Goal: Find specific page/section: Find specific page/section

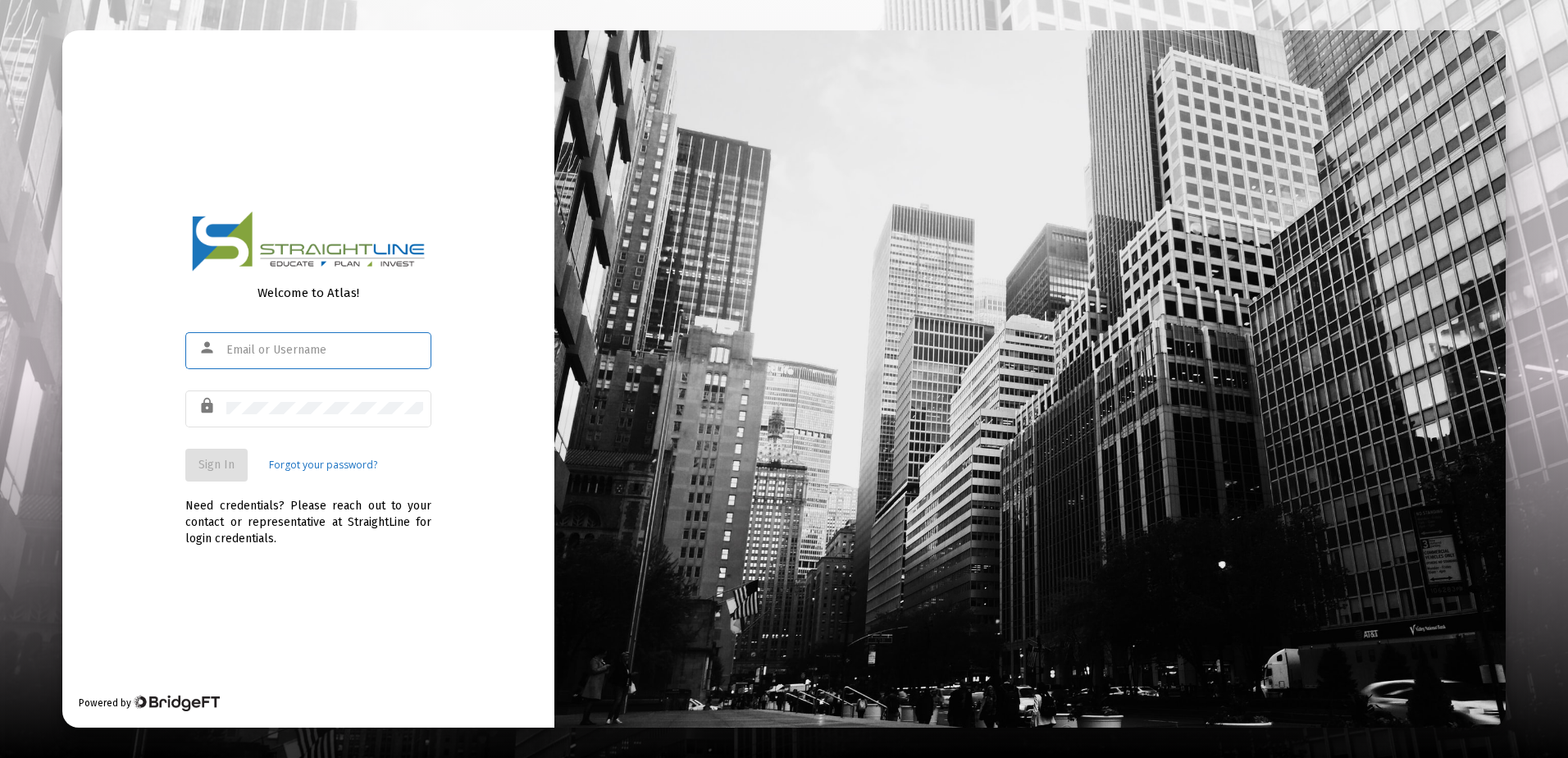
type input "[EMAIL_ADDRESS][DOMAIN_NAME]"
click at [217, 467] on span "Sign In" at bounding box center [216, 465] width 36 height 14
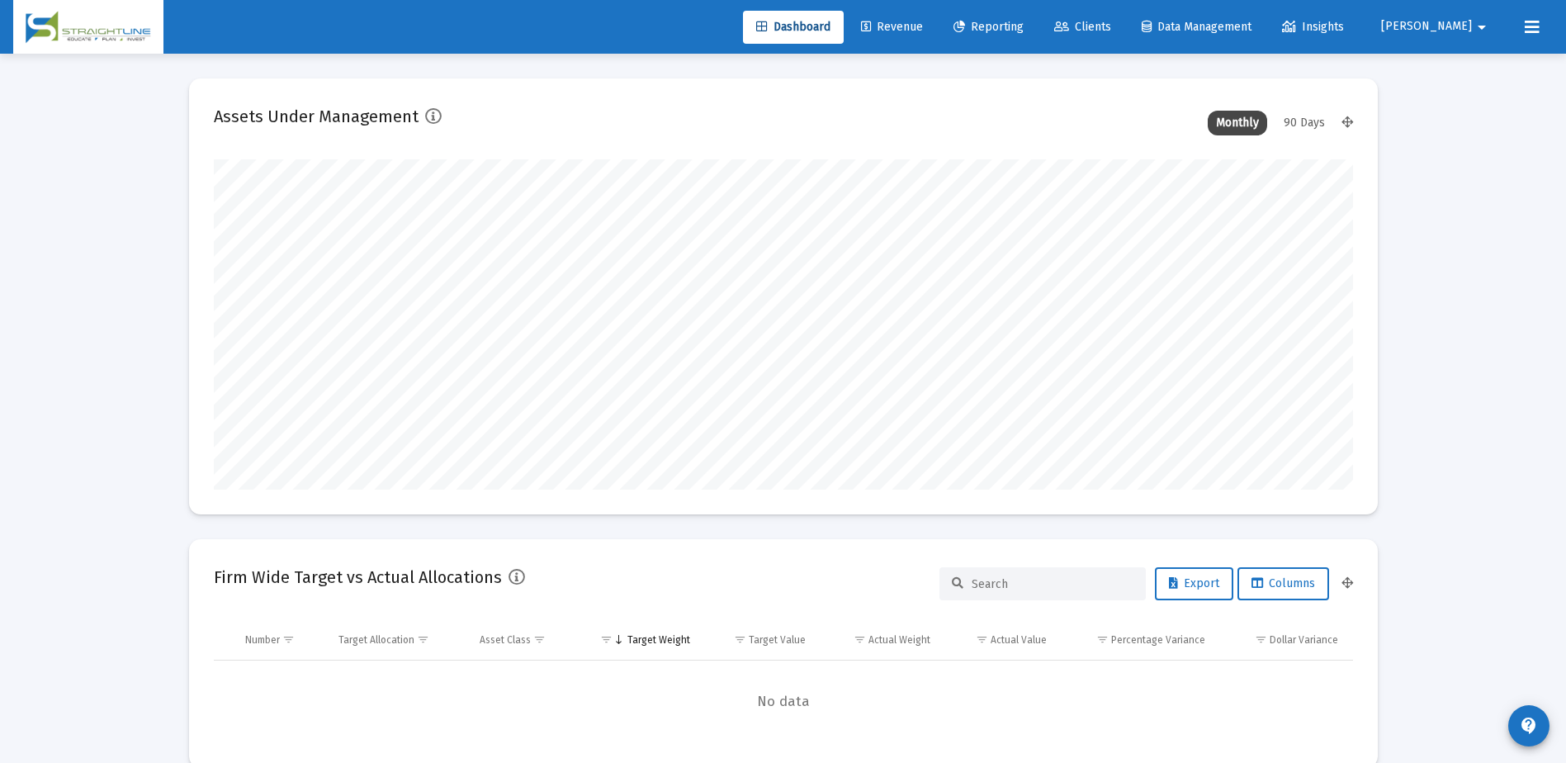
type input "[DATE]"
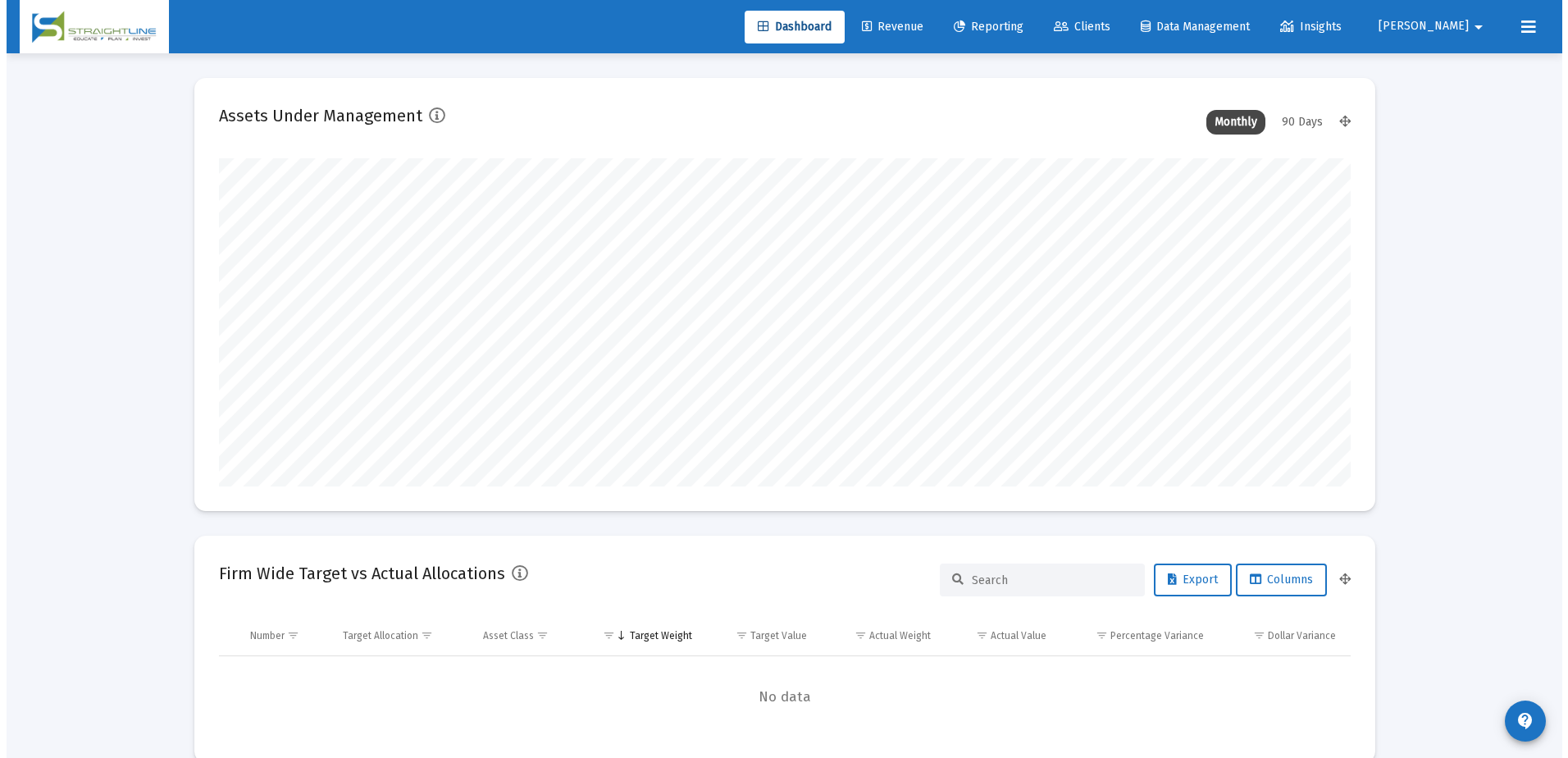
scroll to position [328, 529]
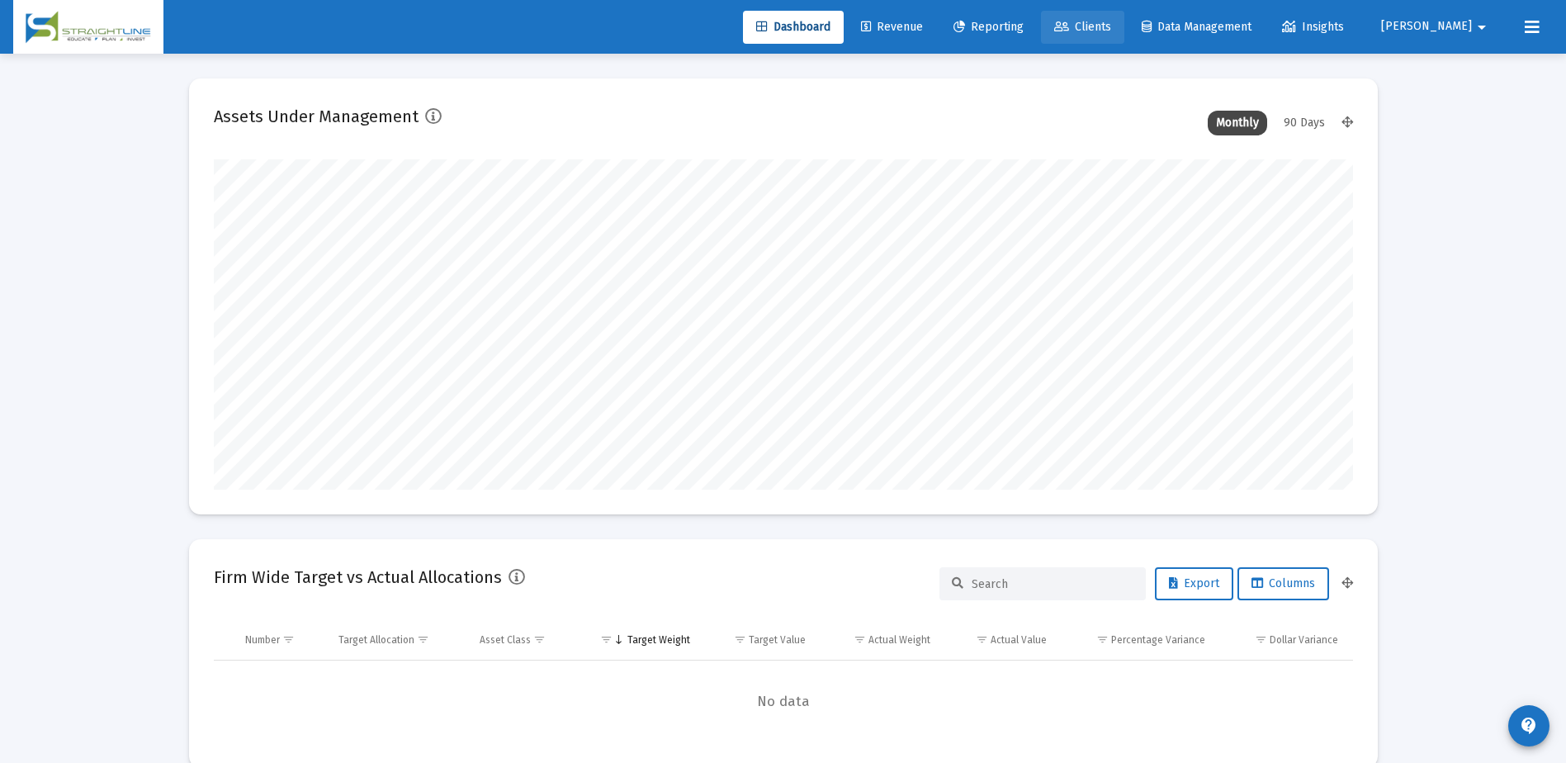
click at [1111, 26] on span "Clients" at bounding box center [1082, 27] width 57 height 14
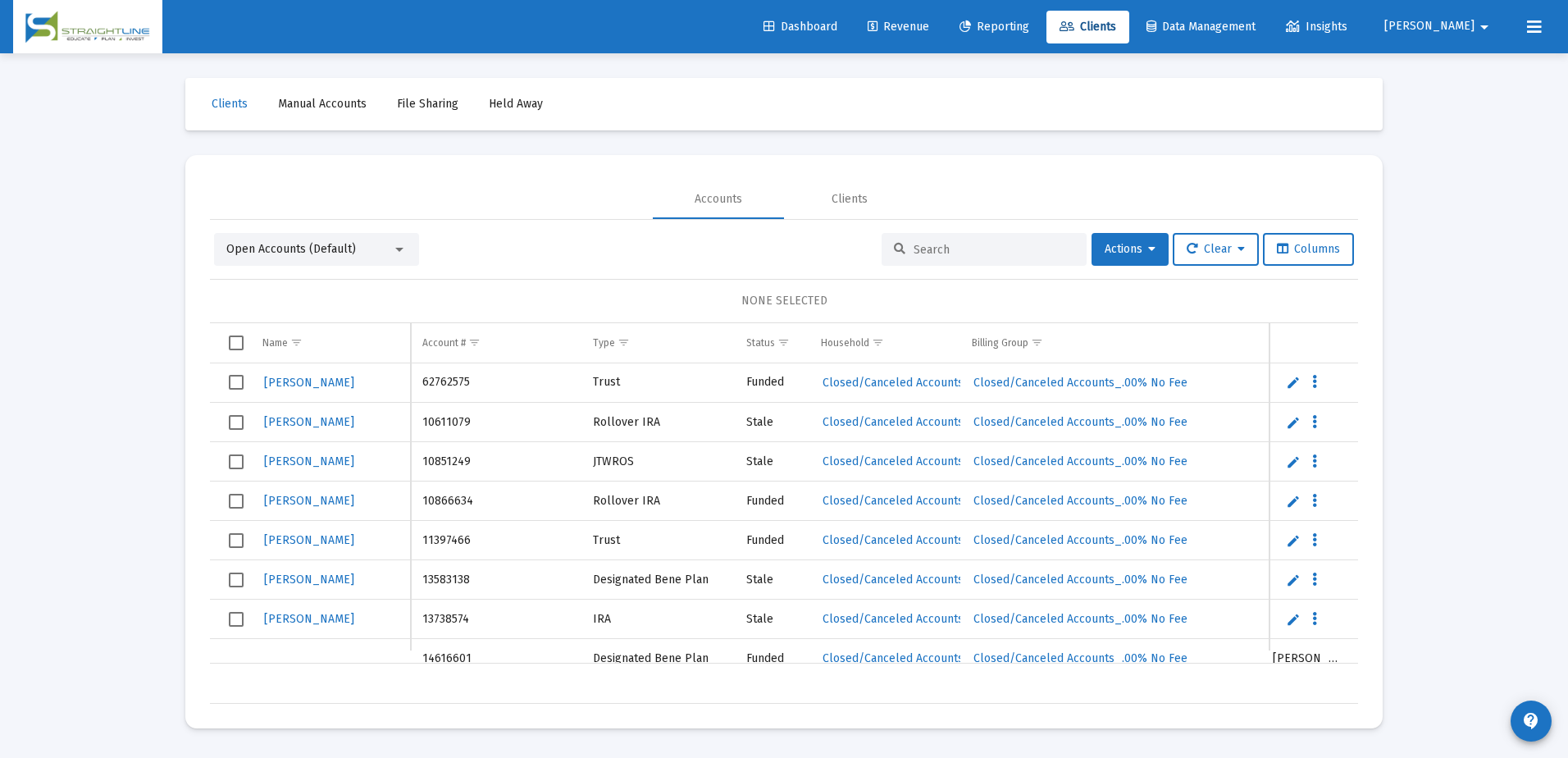
click at [925, 249] on input at bounding box center [994, 249] width 161 height 14
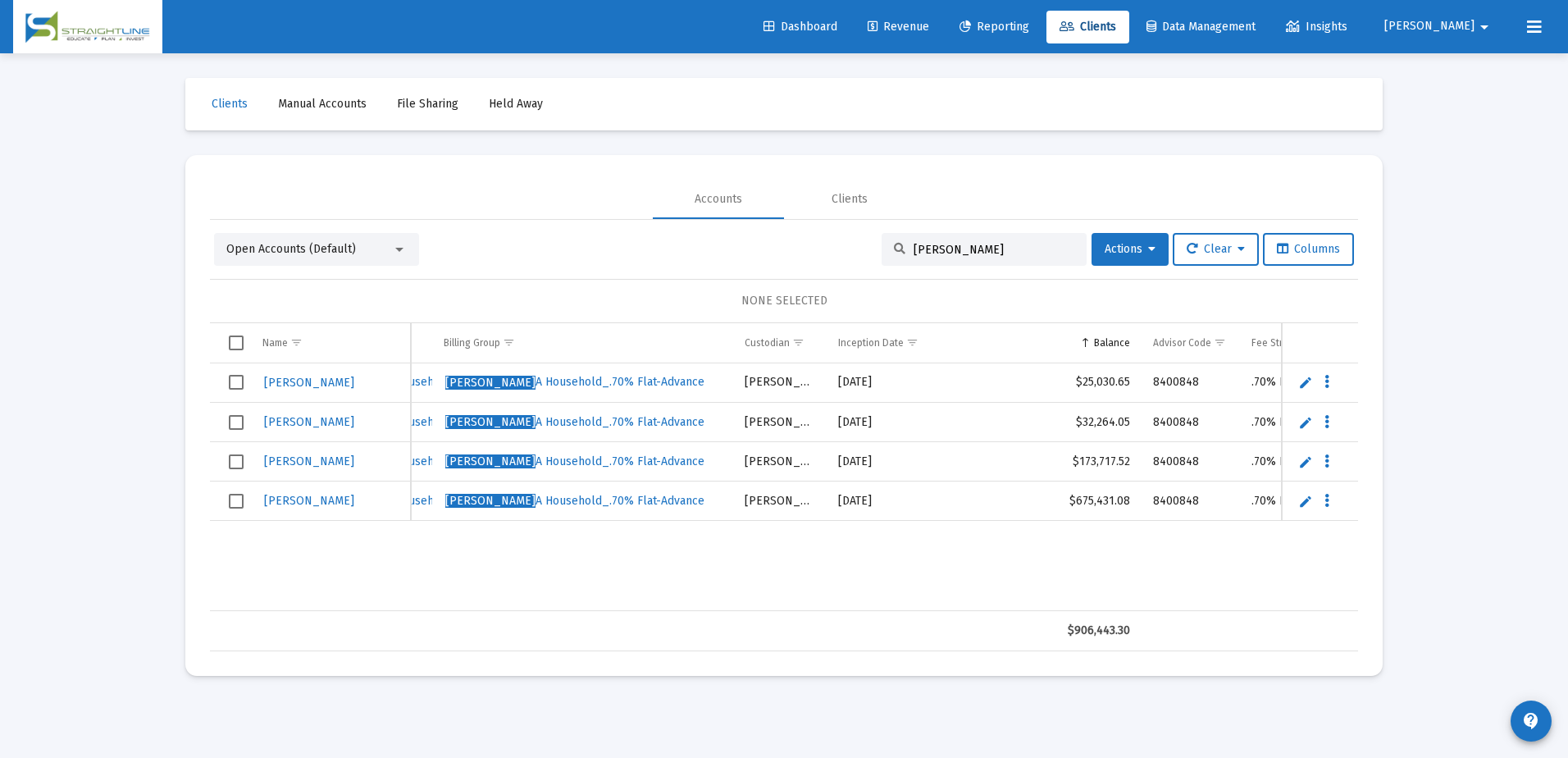
type input "[PERSON_NAME]"
